Goal: Transaction & Acquisition: Purchase product/service

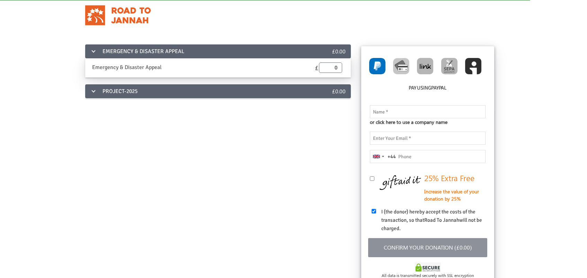
click at [101, 93] on div "PROJECT-2025" at bounding box center [195, 91] width 221 height 14
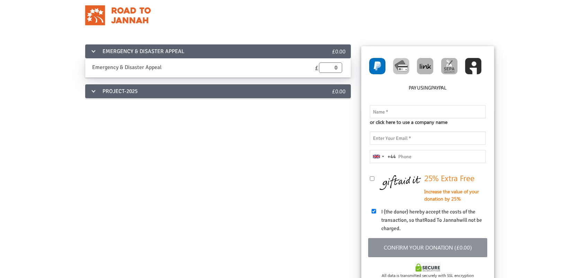
click at [93, 90] on div "PROJECT-2025" at bounding box center [195, 91] width 221 height 14
click at [162, 94] on div "PROJECT-2025" at bounding box center [195, 91] width 221 height 14
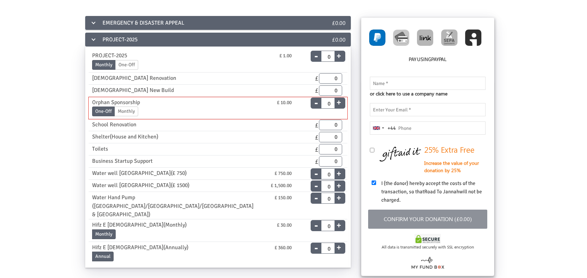
scroll to position [43, 0]
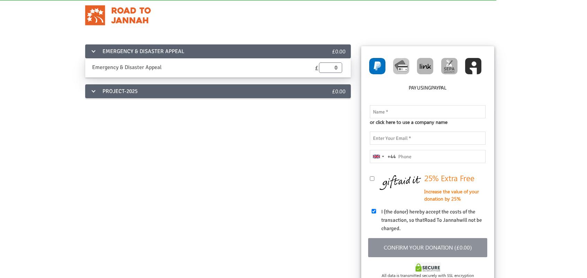
click at [137, 86] on div "PROJECT-2025" at bounding box center [195, 91] width 221 height 14
click at [165, 84] on div "PROJECT-2025" at bounding box center [195, 91] width 221 height 14
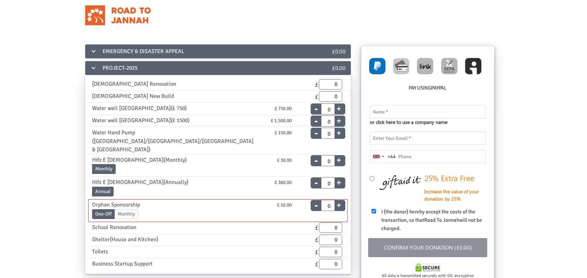
scroll to position [43, 0]
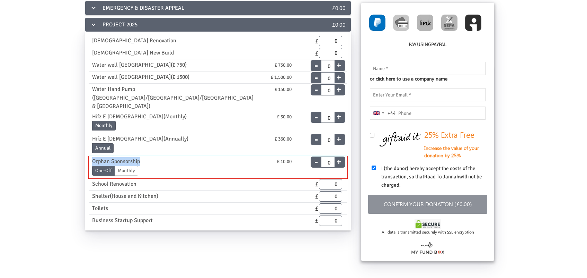
drag, startPoint x: 145, startPoint y: 149, endPoint x: 84, endPoint y: 149, distance: 60.3
click at [89, 156] on div "Orphan Sponsorship £ 10.00 One-Off Monthly End Date [DATE] Please enter a valid…" at bounding box center [218, 167] width 259 height 22
copy div "Orphan Sponsorship"
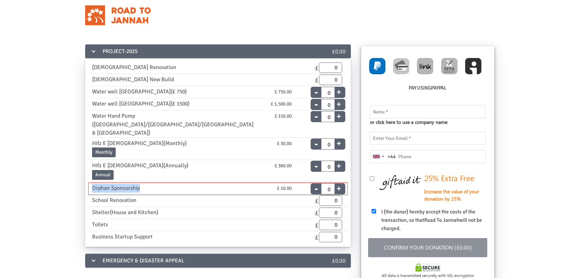
drag, startPoint x: 144, startPoint y: 180, endPoint x: 89, endPoint y: 180, distance: 54.8
click at [89, 184] on div "Orphan Sponsorship" at bounding box center [157, 188] width 141 height 9
